Goal: Task Accomplishment & Management: Use online tool/utility

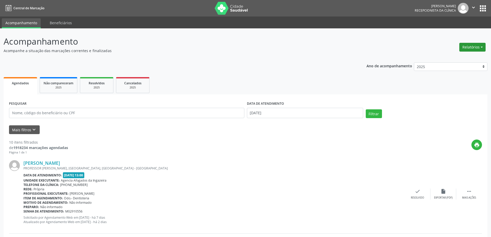
click at [477, 49] on button "Relatórios" at bounding box center [472, 47] width 26 height 9
click at [450, 59] on link "Agendamentos" at bounding box center [457, 58] width 55 height 7
select select "8"
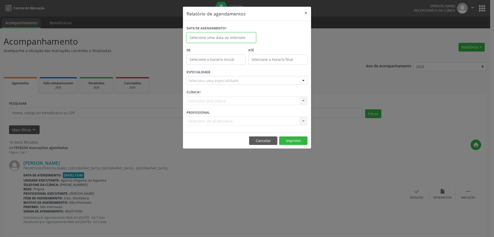
click at [202, 37] on input "text" at bounding box center [222, 37] width 70 height 10
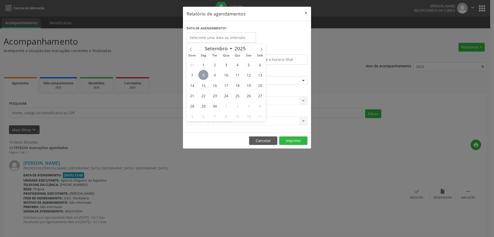
click at [201, 74] on span "8" at bounding box center [204, 75] width 10 height 10
type input "[DATE]"
click at [201, 74] on span "8" at bounding box center [204, 75] width 10 height 10
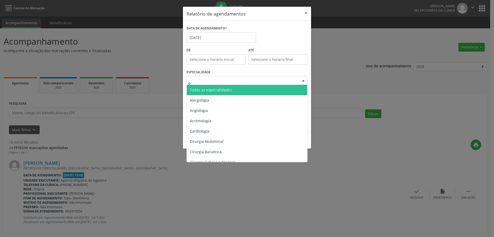
type input "od"
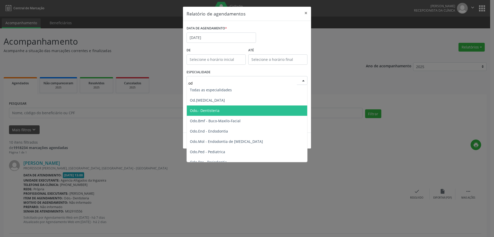
click at [216, 109] on span "Odo.- Dentisteria" at bounding box center [205, 110] width 30 height 5
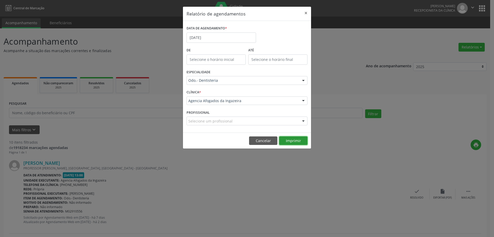
click at [295, 140] on button "Imprimir" at bounding box center [293, 140] width 28 height 9
